Goal: Information Seeking & Learning: Learn about a topic

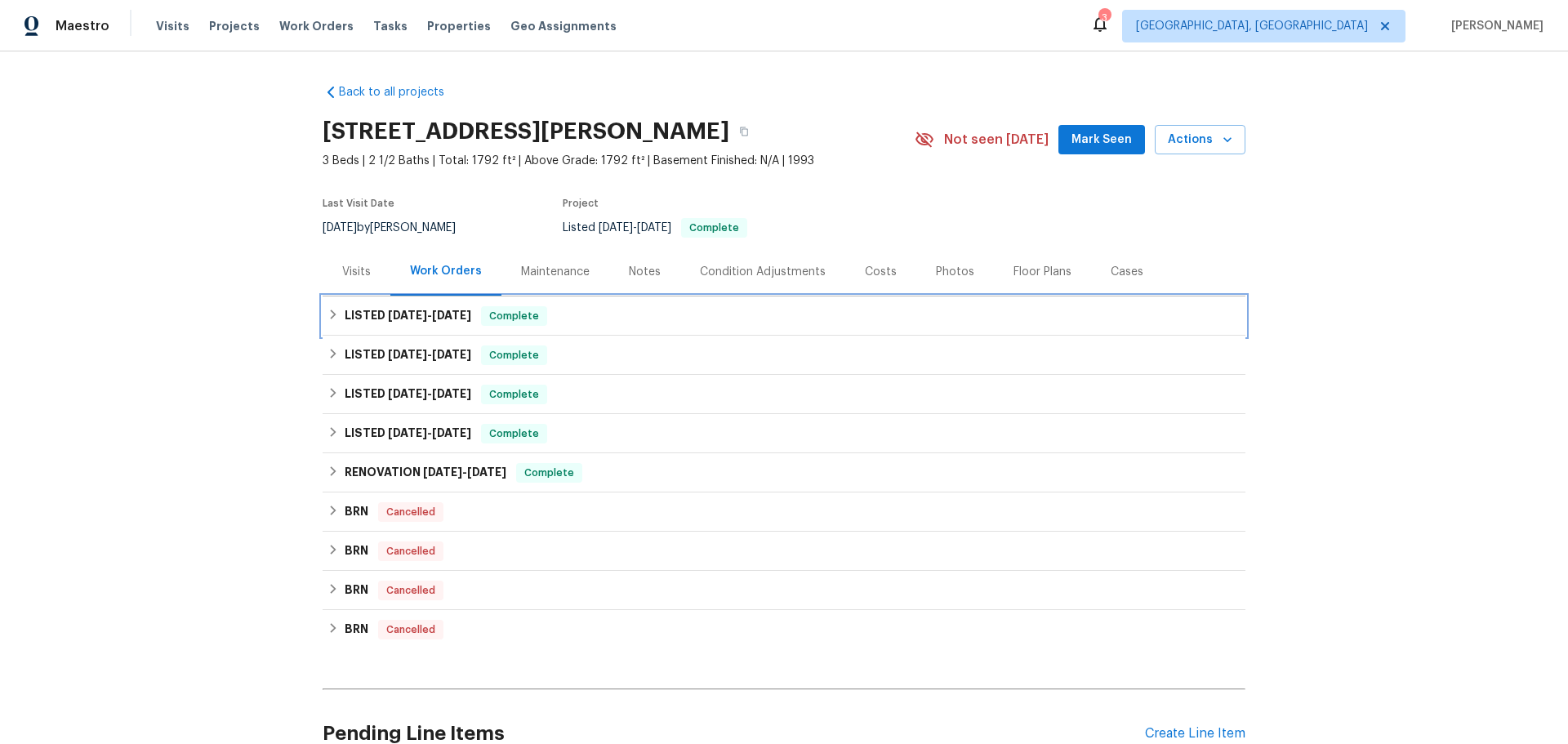
click at [360, 296] on div "LISTED [DATE] - [DATE] Complete" at bounding box center [784, 315] width 923 height 39
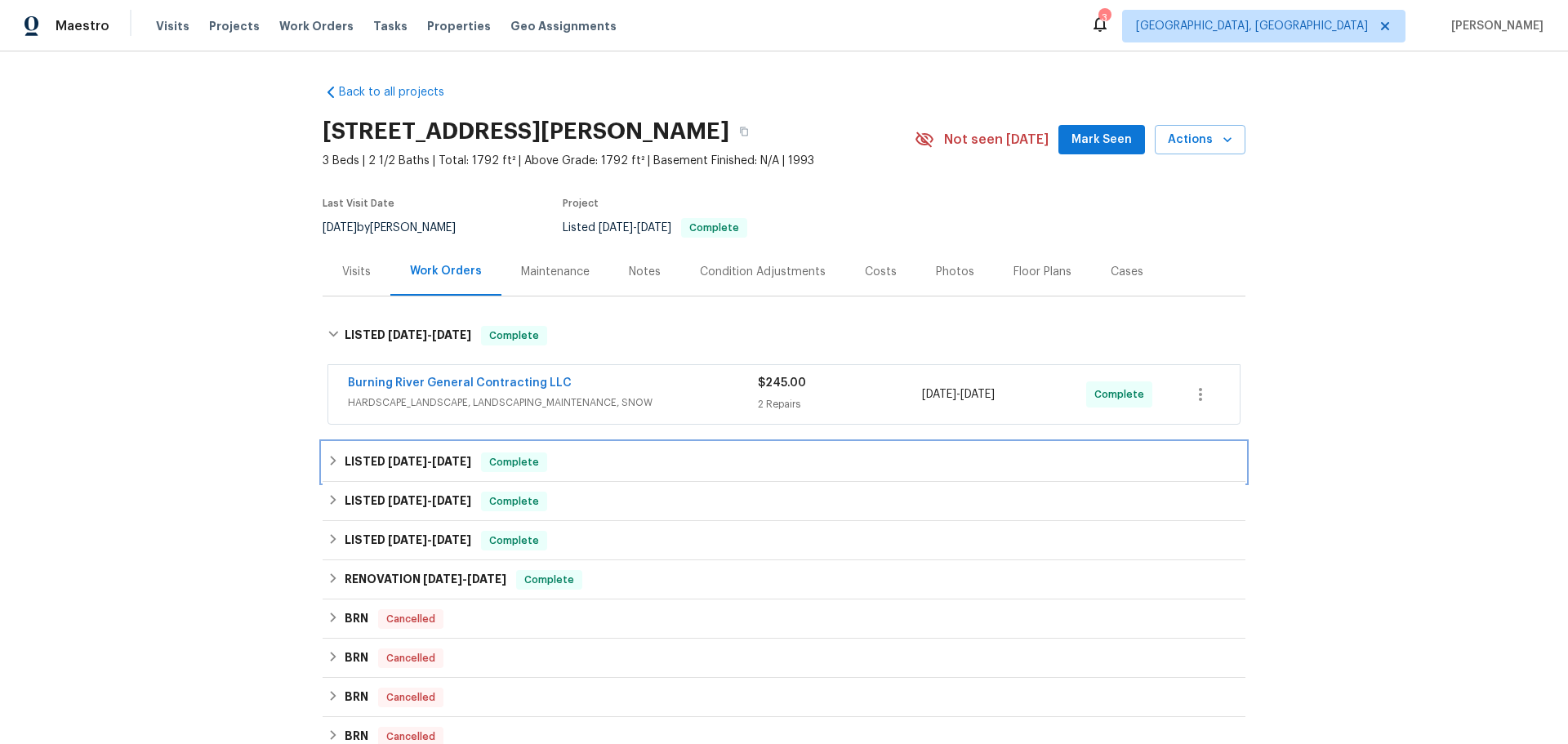
click at [346, 452] on h6 "LISTED [DATE] - [DATE]" at bounding box center [408, 462] width 127 height 20
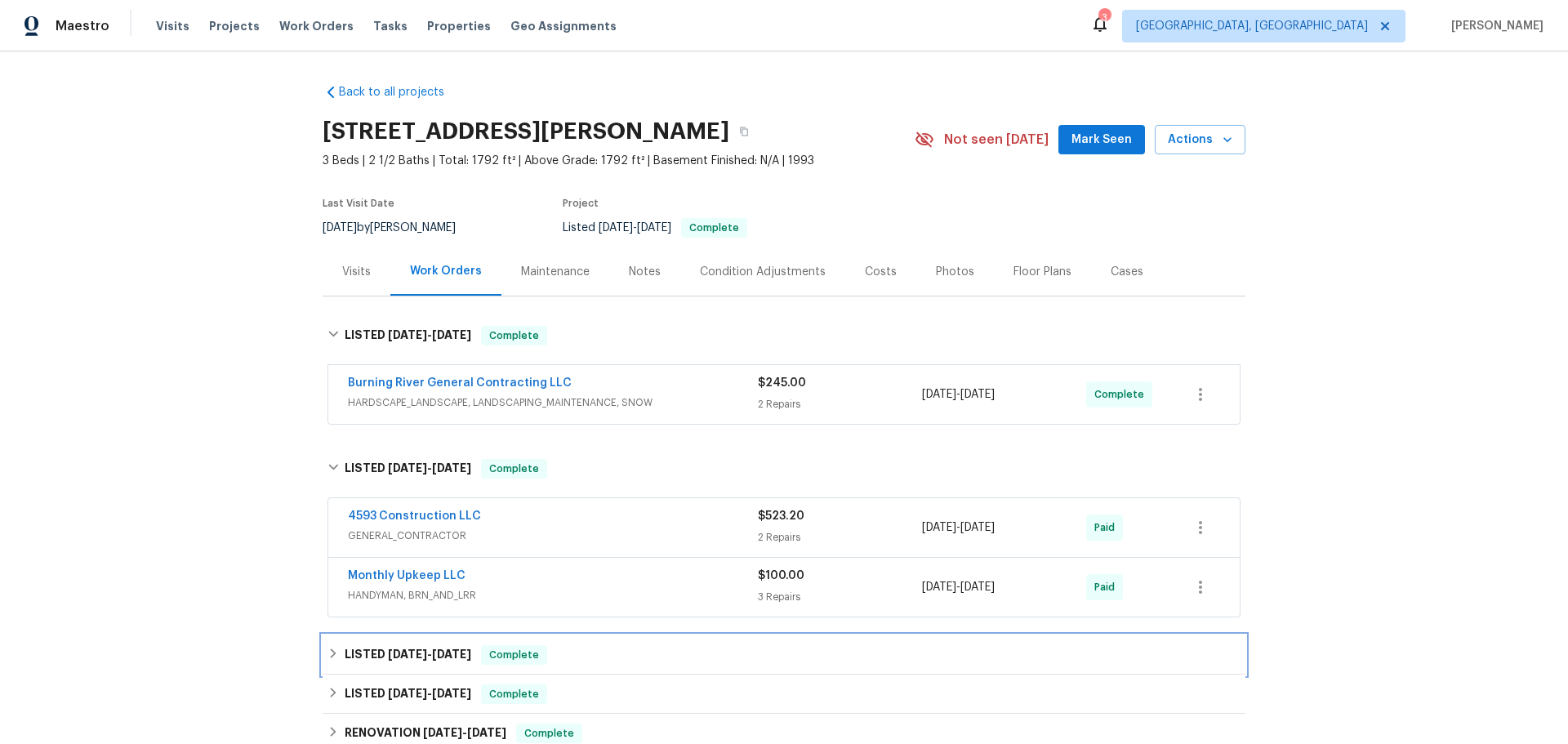
click at [383, 645] on h6 "LISTED [DATE] - [DATE]" at bounding box center [408, 655] width 127 height 20
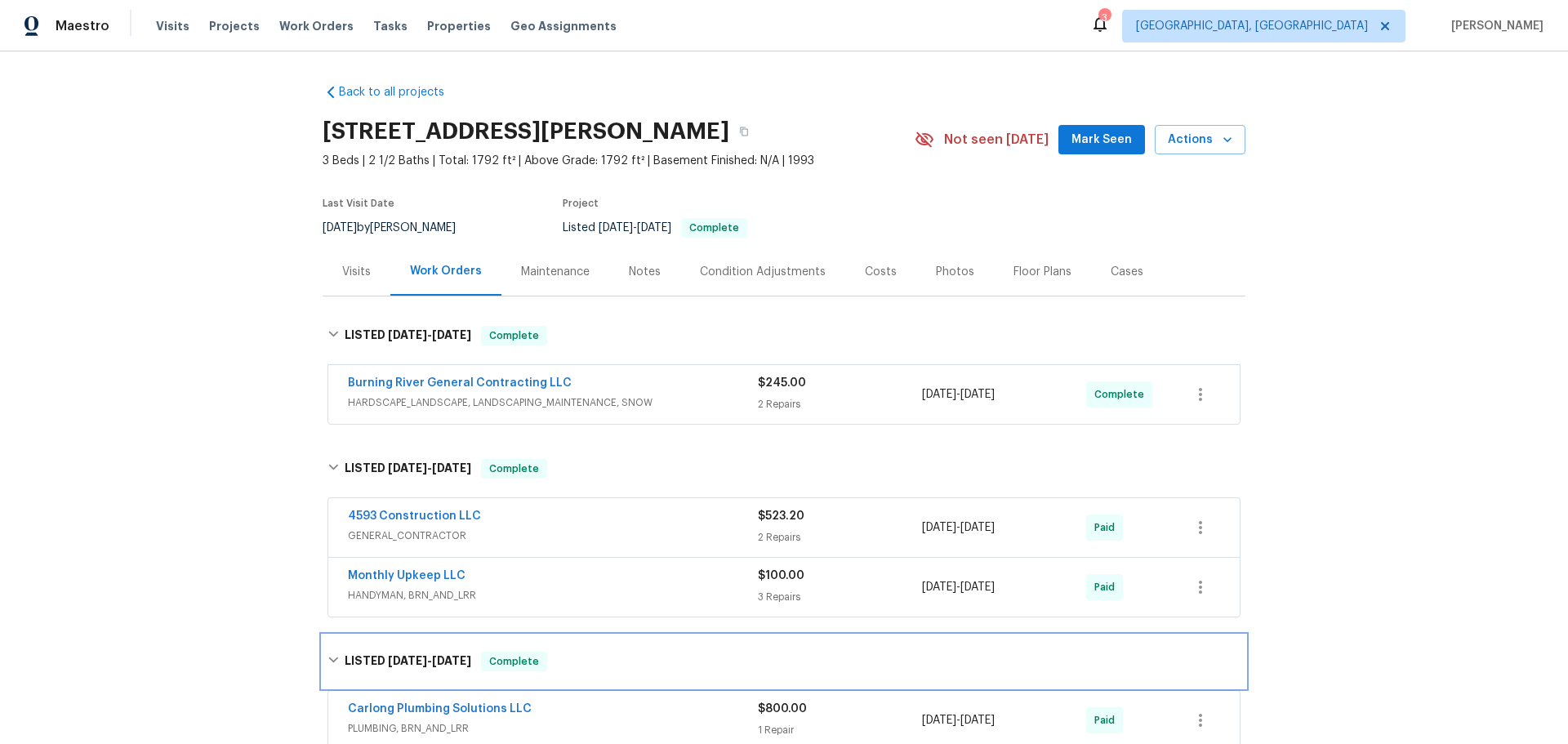
scroll to position [405, 0]
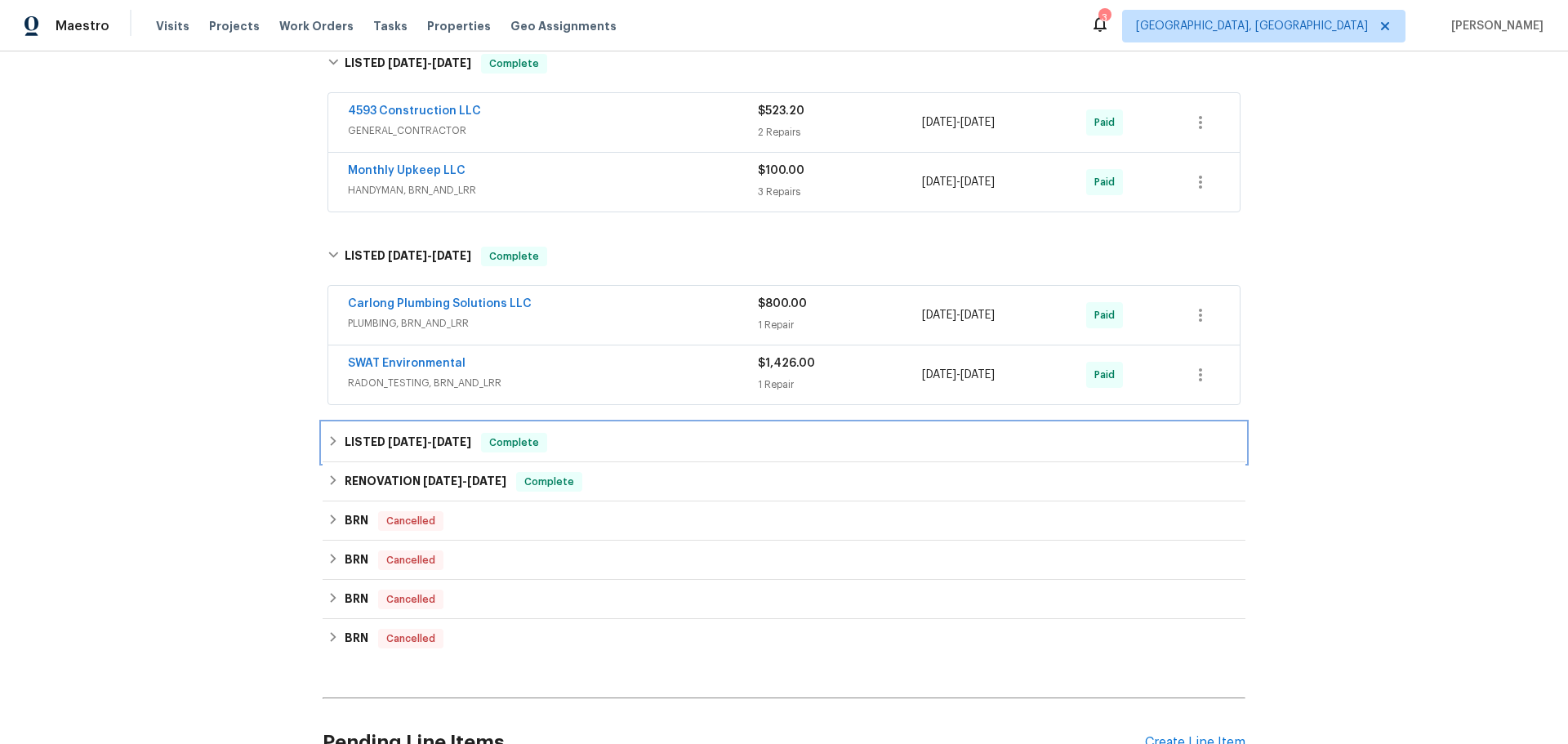
click at [481, 432] on div "Complete" at bounding box center [514, 442] width 66 height 20
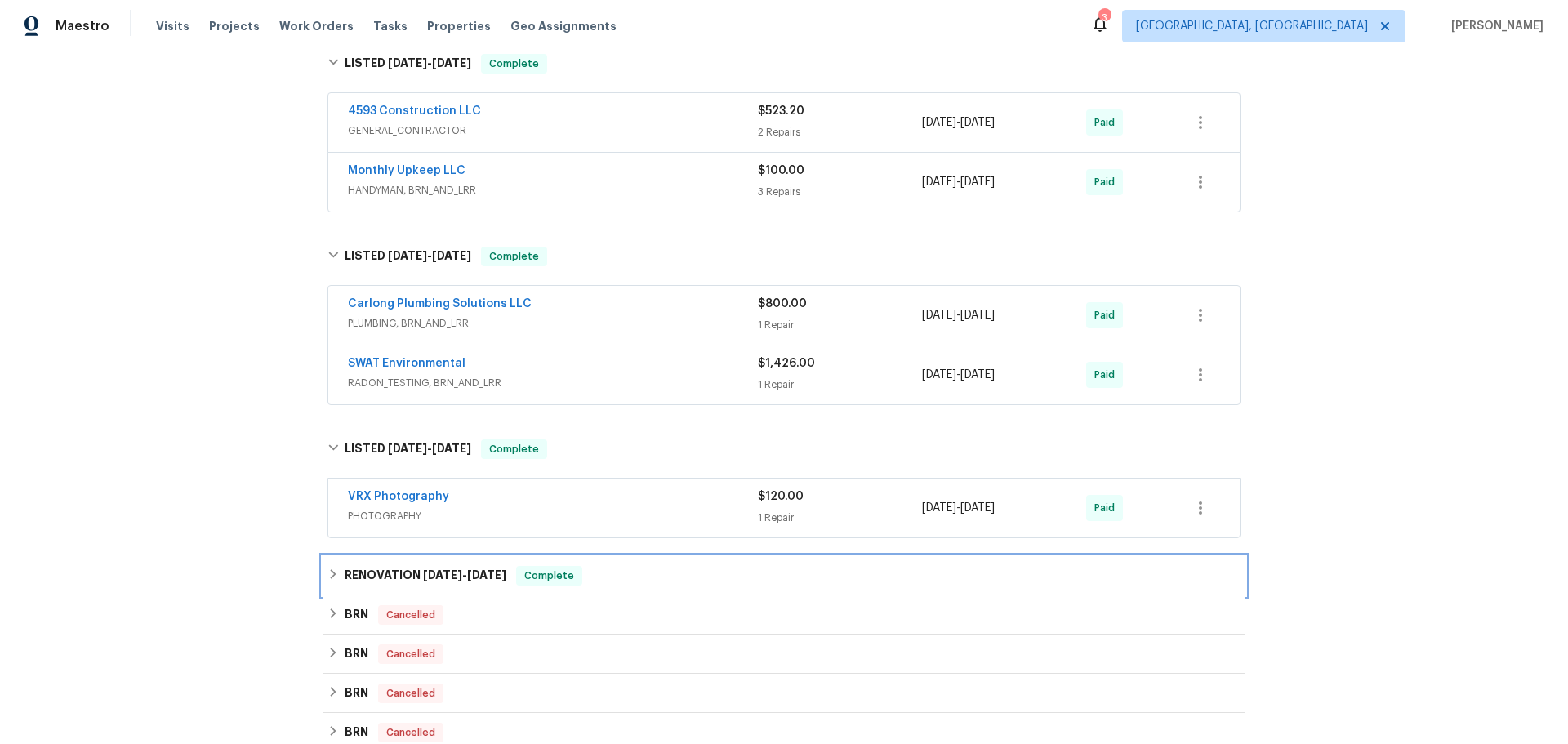
click at [371, 565] on h6 "RENOVATION [DATE] - [DATE]" at bounding box center [426, 575] width 162 height 20
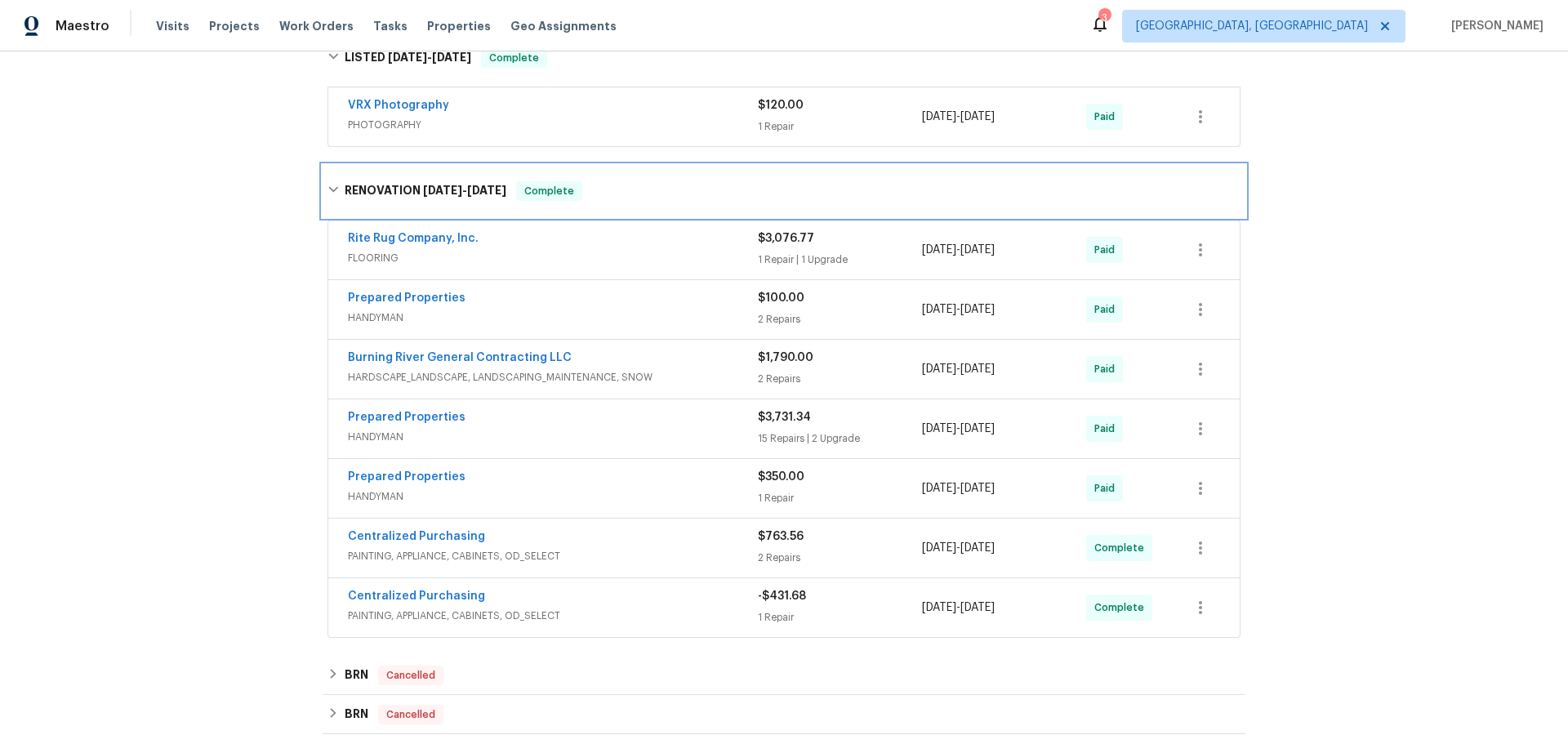
scroll to position [857, 0]
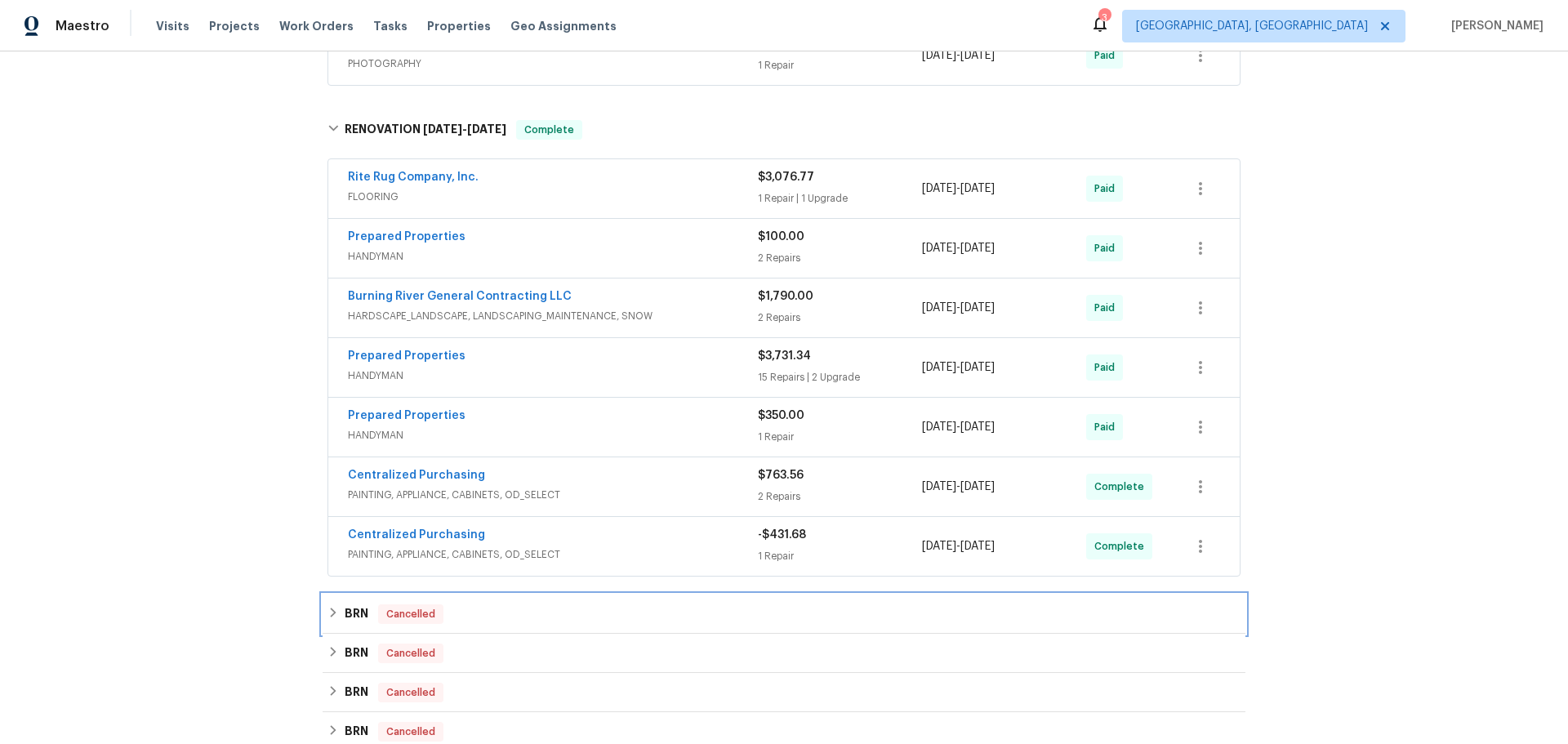
click at [390, 604] on div "Cancelled" at bounding box center [410, 614] width 65 height 20
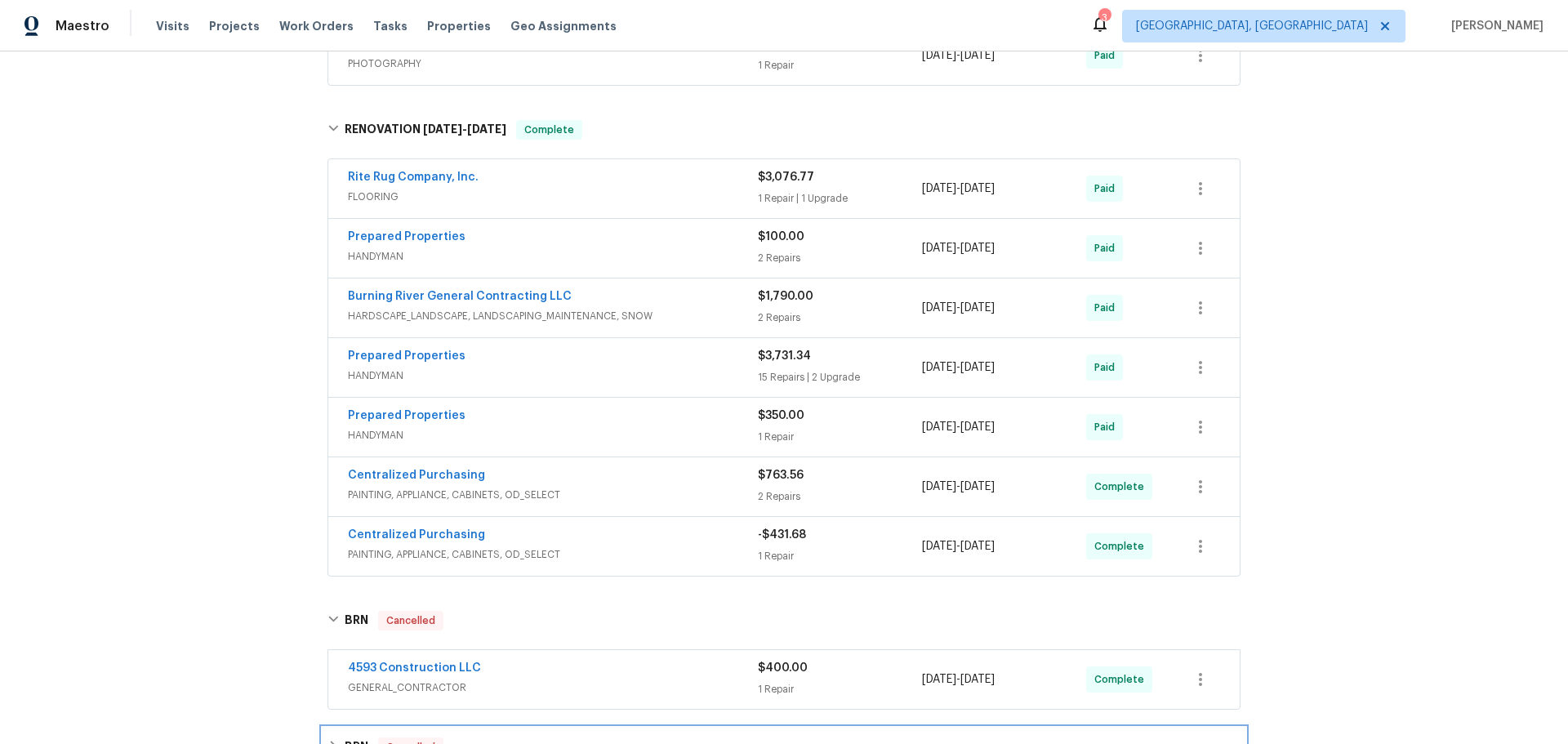
click at [422, 737] on div "BRN Cancelled" at bounding box center [784, 747] width 913 height 20
drag, startPoint x: 387, startPoint y: 601, endPoint x: 397, endPoint y: 622, distance: 23.3
drag, startPoint x: 387, startPoint y: 690, endPoint x: 418, endPoint y: 636, distance: 62.3
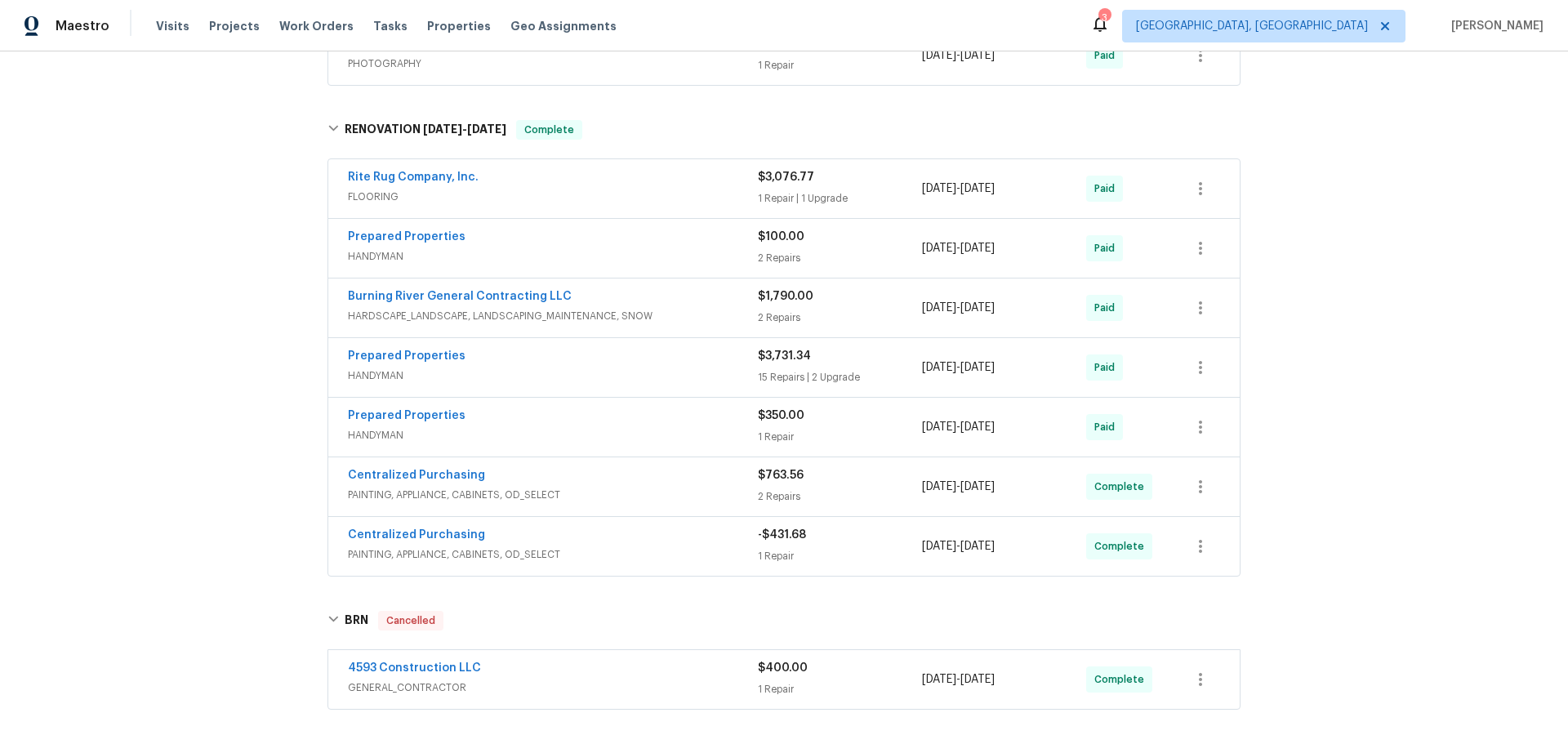
drag, startPoint x: 419, startPoint y: 462, endPoint x: 434, endPoint y: 468, distance: 16.2
click at [421, 680] on span "GENERAL_CONTRACTOR" at bounding box center [553, 688] width 410 height 17
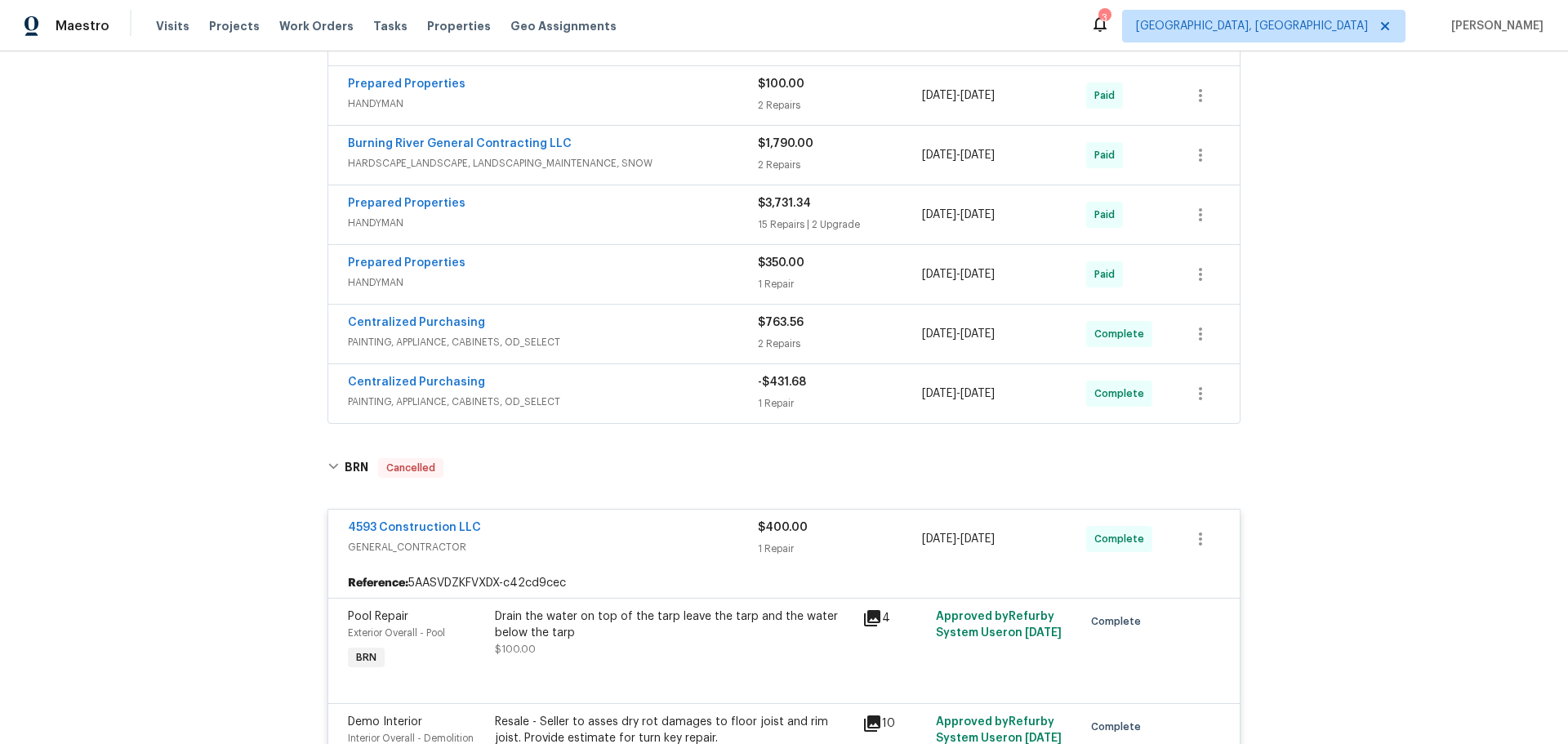
scroll to position [1020, 0]
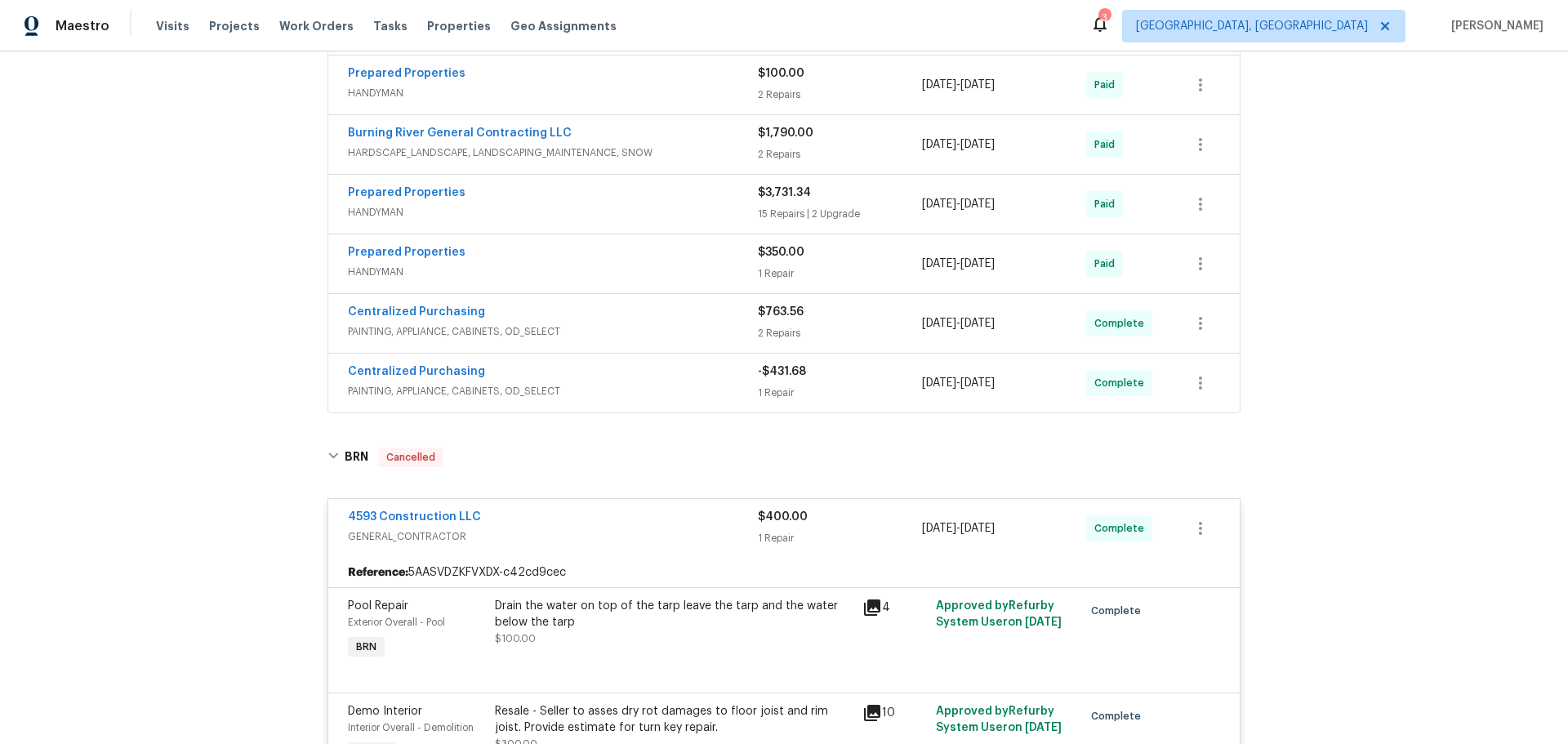
click at [864, 704] on icon at bounding box center [872, 713] width 17 height 17
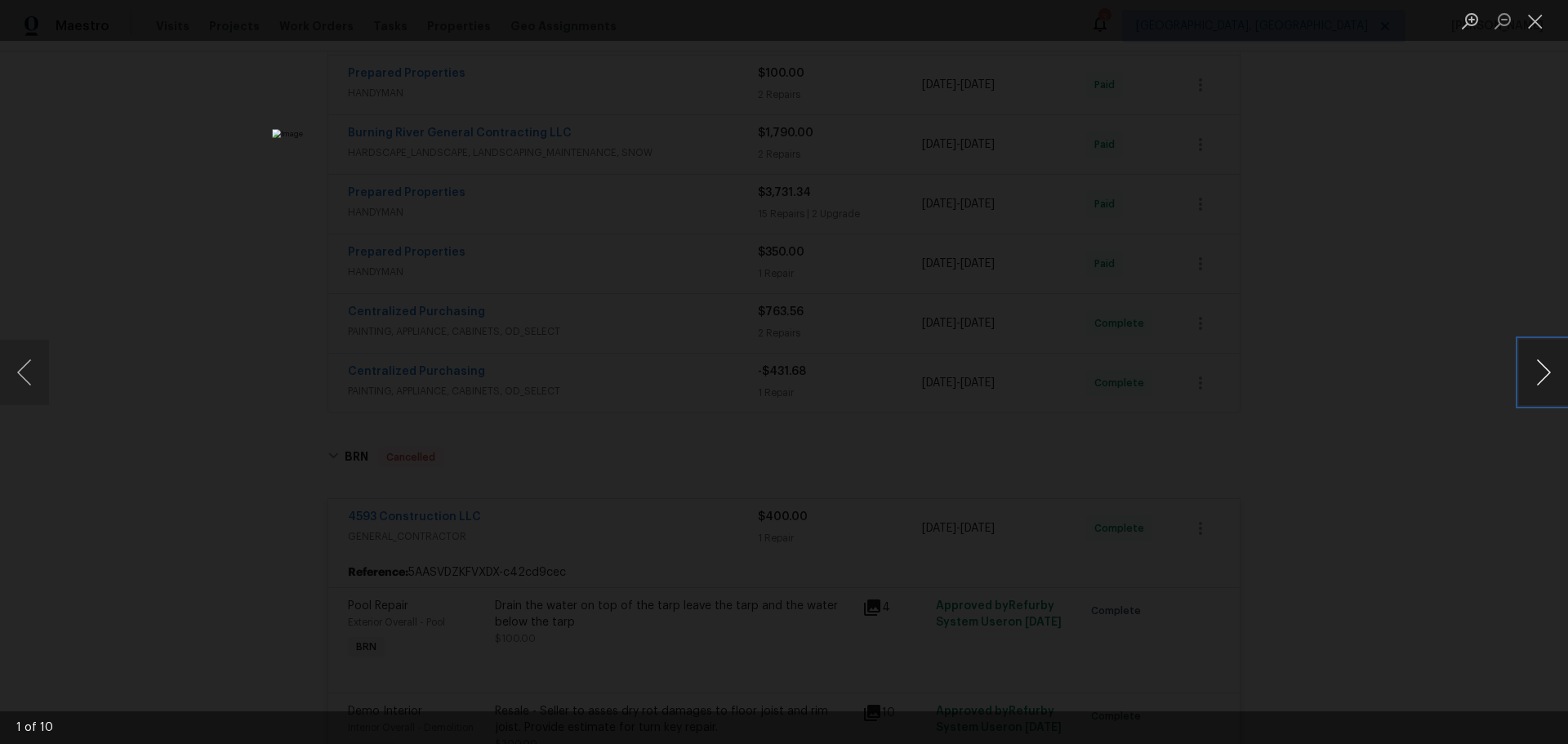
click at [1535, 371] on button "Next image" at bounding box center [1543, 372] width 49 height 65
click at [1535, 370] on button "Next image" at bounding box center [1543, 372] width 49 height 65
click at [1535, 370] on button "Next image" at bounding box center [1543, 372] width 49 height 65
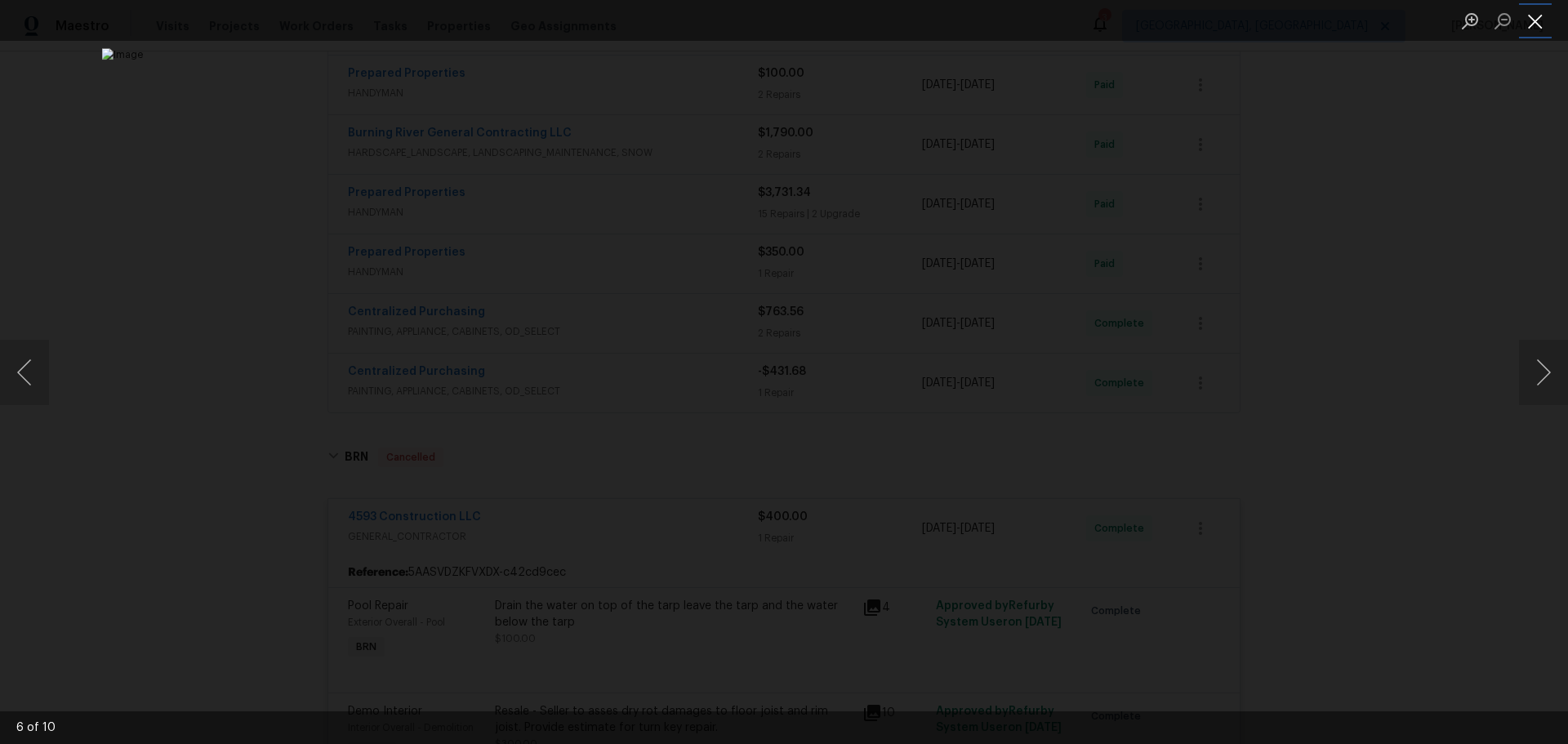
drag, startPoint x: 1528, startPoint y: 21, endPoint x: 1526, endPoint y: 33, distance: 12.2
click at [1529, 23] on button "Close lightbox" at bounding box center [1536, 21] width 33 height 29
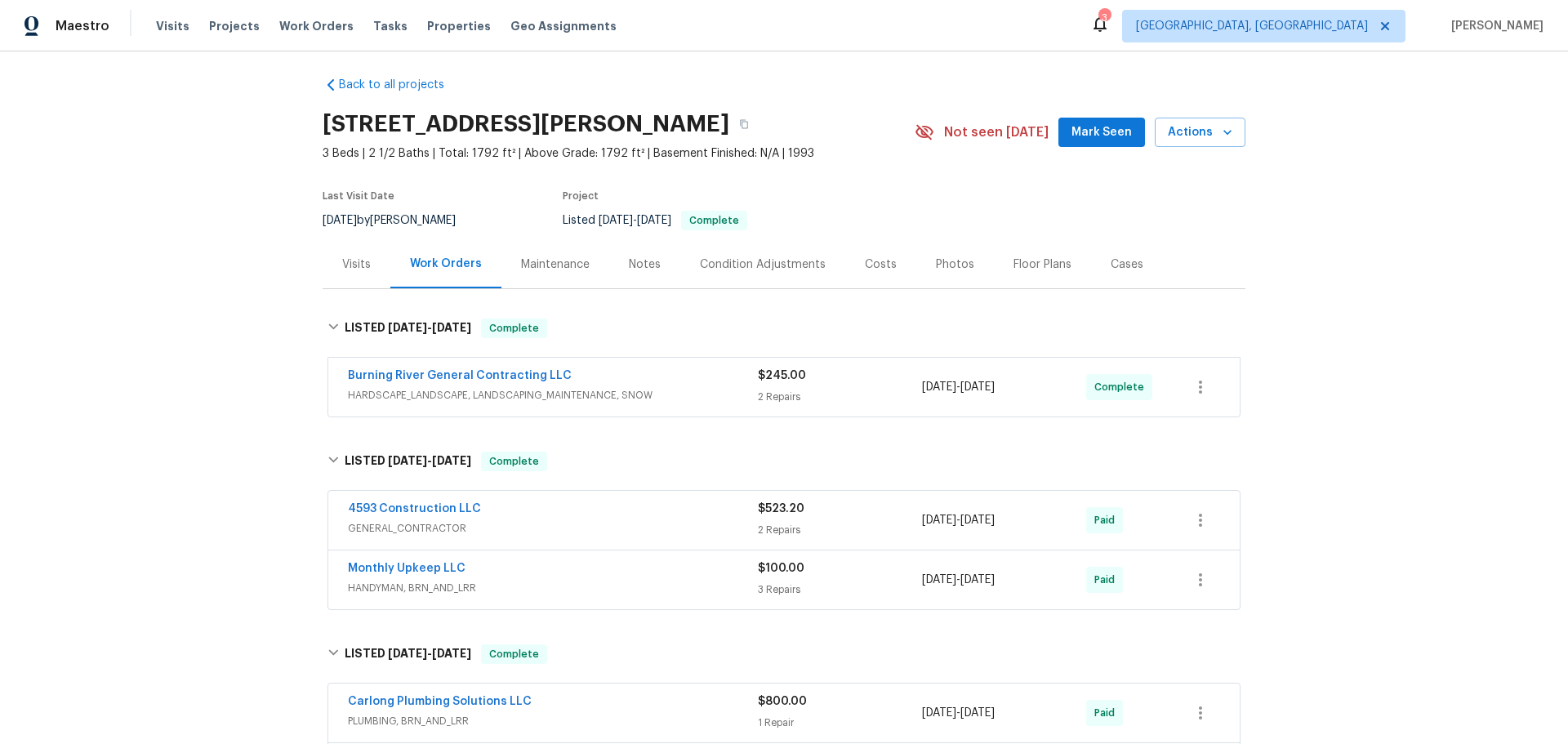
scroll to position [0, 0]
